Goal: Check status: Check status

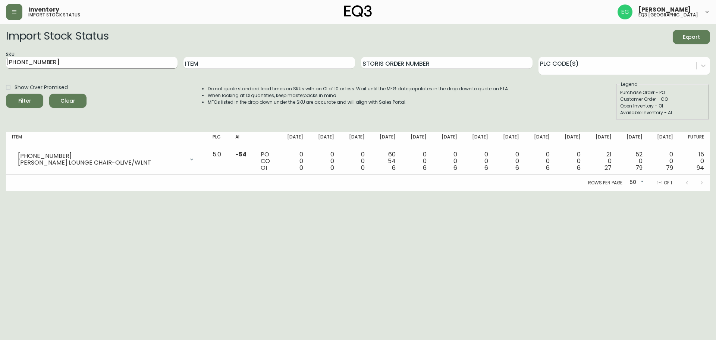
click at [50, 59] on input "[PHONE_NUMBER]" at bounding box center [92, 63] width 172 height 12
drag, startPoint x: 50, startPoint y: 59, endPoint x: 0, endPoint y: 64, distance: 49.8
click at [0, 64] on main "Import Stock Status Export SKU [PHONE_NUMBER] Item Storis Order Number PLC Code…" at bounding box center [358, 107] width 716 height 167
paste input "[PHONE_NUMBER]"
type input "[PHONE_NUMBER]"
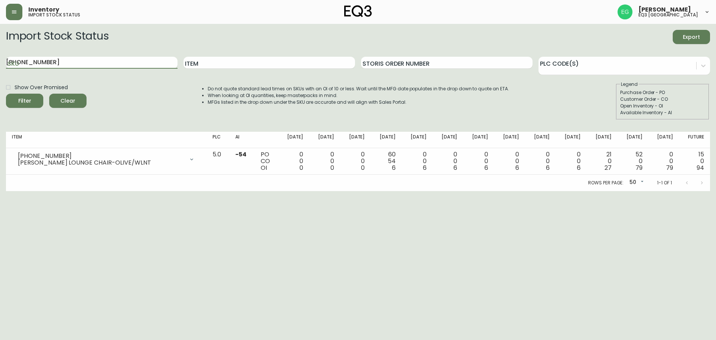
click at [6, 94] on button "Filter" at bounding box center [24, 101] width 37 height 14
drag, startPoint x: 60, startPoint y: 58, endPoint x: 0, endPoint y: 75, distance: 62.4
click at [0, 75] on main "Import Stock Status Export SKU [PHONE_NUMBER] Item Storis Order Number PLC Code…" at bounding box center [358, 107] width 716 height 167
paste input "[PHONE_NUMBER]"
type input "[PHONE_NUMBER]"
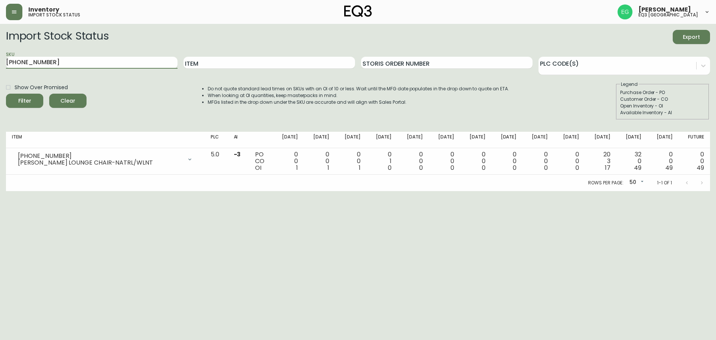
click at [6, 94] on button "Filter" at bounding box center [24, 101] width 37 height 14
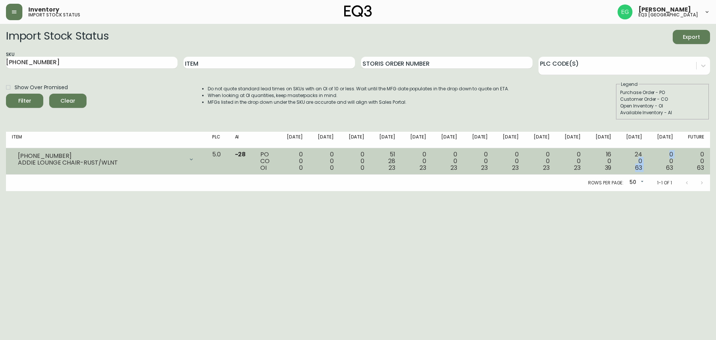
drag, startPoint x: 650, startPoint y: 158, endPoint x: 643, endPoint y: 156, distance: 7.8
click at [643, 156] on tr "[PHONE_NUMBER] [PERSON_NAME] LOUNGE CHAIR-RUST/WLNT Opening Balance 0 ( [DATE] …" at bounding box center [358, 161] width 704 height 26
click at [642, 156] on div "24 0 63" at bounding box center [632, 161] width 19 height 20
click at [597, 159] on td "16 0 39" at bounding box center [602, 161] width 31 height 26
drag, startPoint x: 642, startPoint y: 156, endPoint x: 624, endPoint y: 157, distance: 18.4
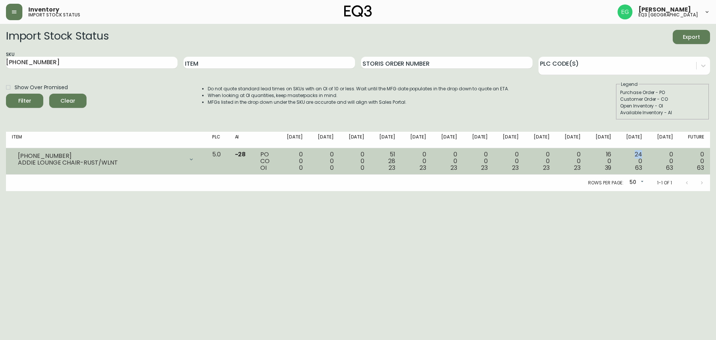
click at [624, 157] on td "24 0 63" at bounding box center [632, 161] width 31 height 26
